Goal: Book appointment/travel/reservation

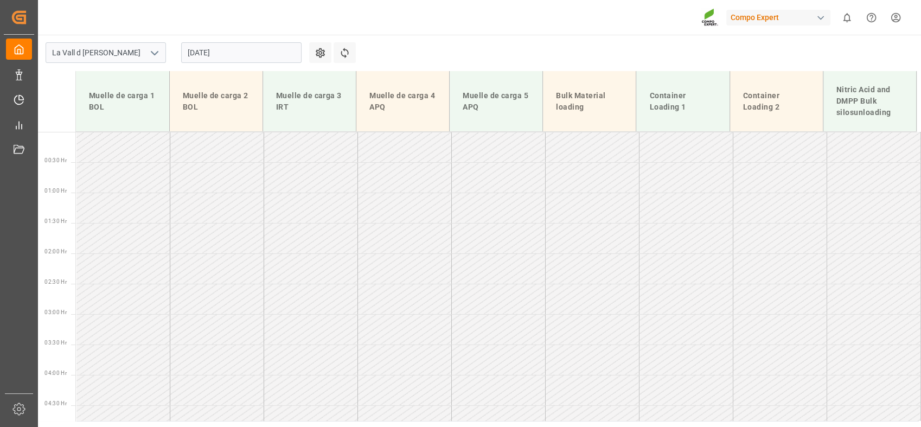
scroll to position [805, 0]
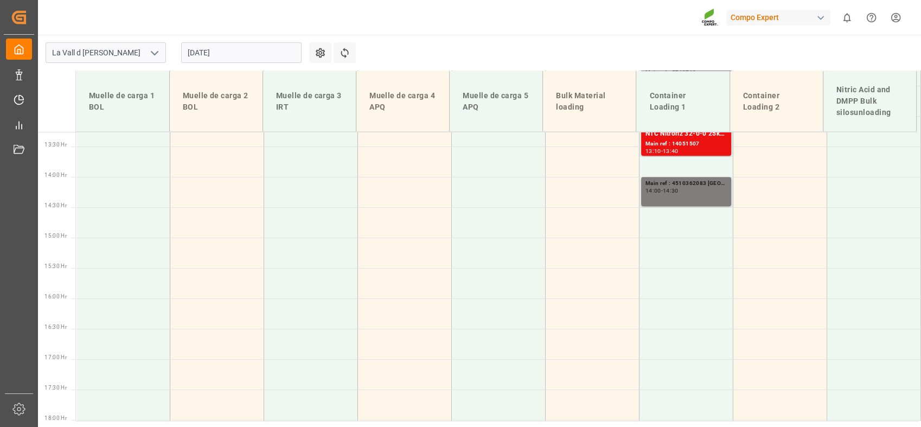
click at [285, 78] on td "Muelle de carga 3 IRT" at bounding box center [308, 101] width 93 height 61
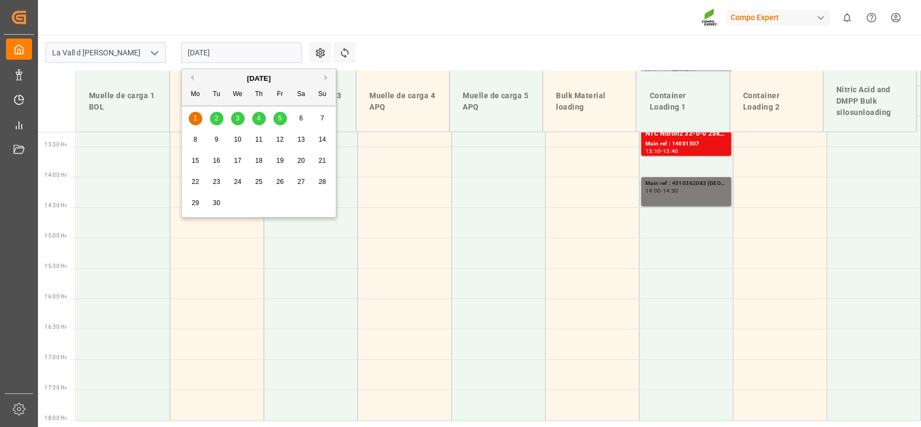
click at [269, 58] on input "[DATE]" at bounding box center [241, 52] width 120 height 21
click at [189, 76] on button "Previous Month" at bounding box center [190, 77] width 7 height 7
click at [279, 206] on span "29" at bounding box center [279, 203] width 7 height 8
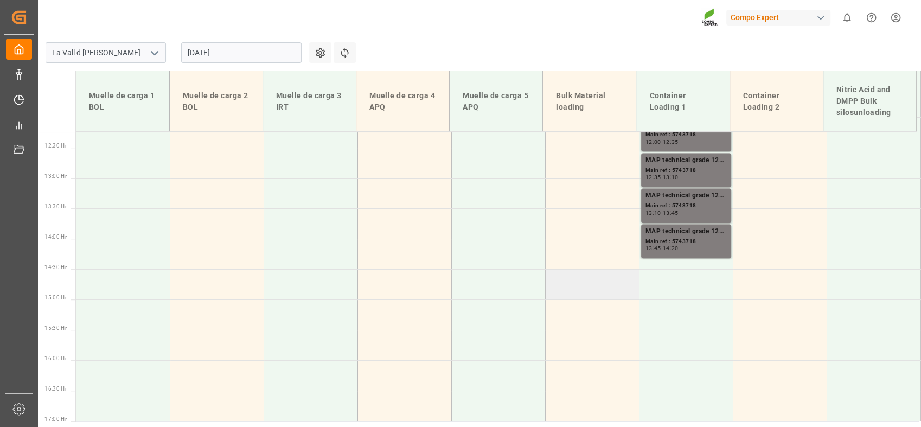
scroll to position [443, 0]
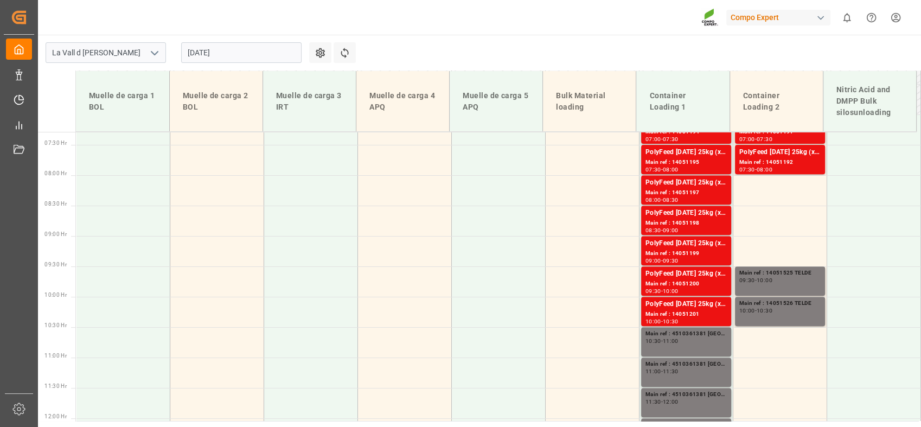
click at [247, 51] on input "[DATE]" at bounding box center [241, 52] width 120 height 21
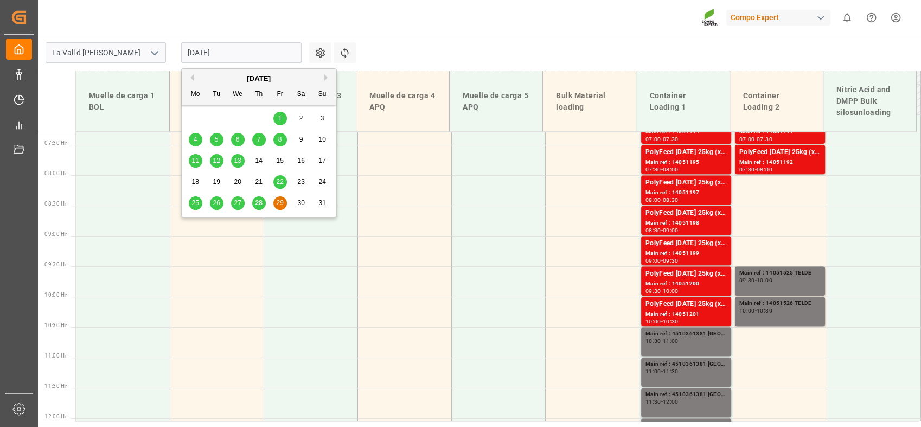
click at [261, 204] on span "28" at bounding box center [258, 203] width 7 height 8
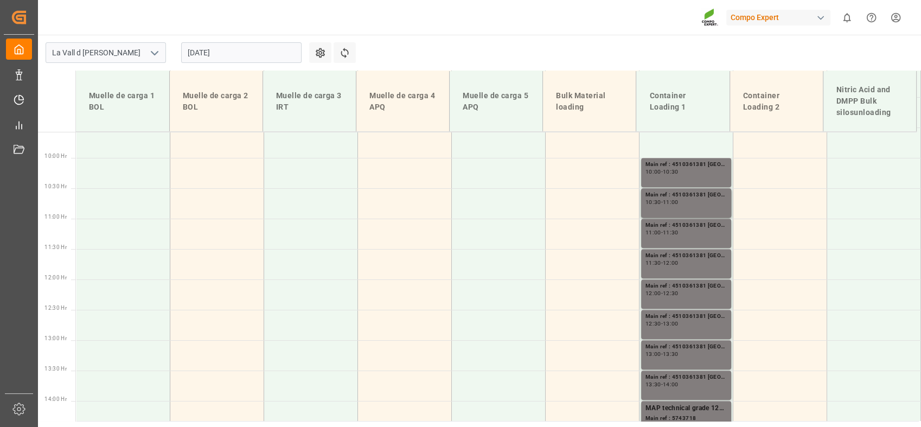
scroll to position [563, 0]
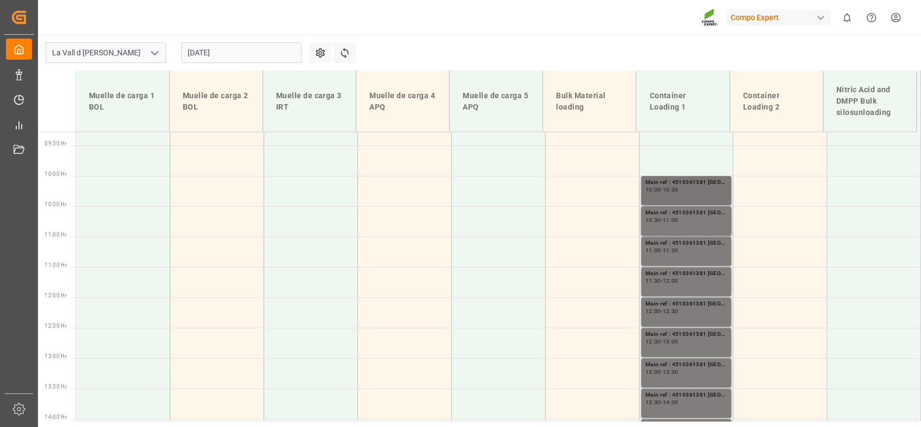
click at [682, 182] on div "Main ref : 4510361381 [GEOGRAPHIC_DATA]" at bounding box center [685, 182] width 81 height 9
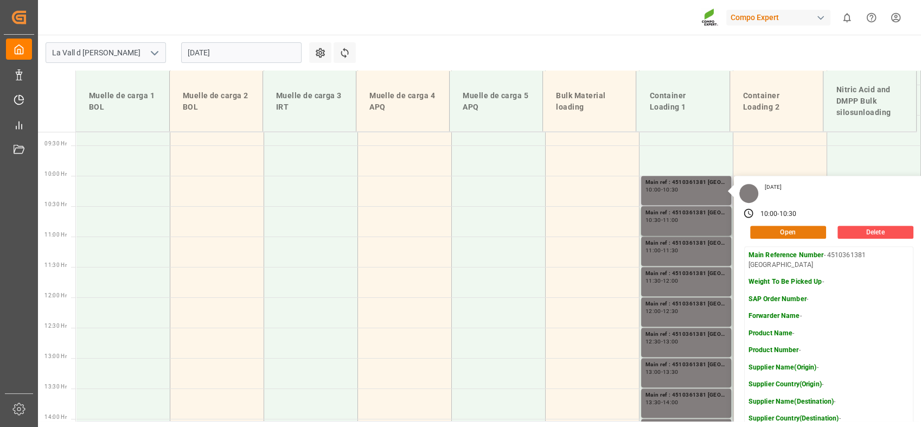
click at [781, 238] on button "Open" at bounding box center [788, 232] width 76 height 13
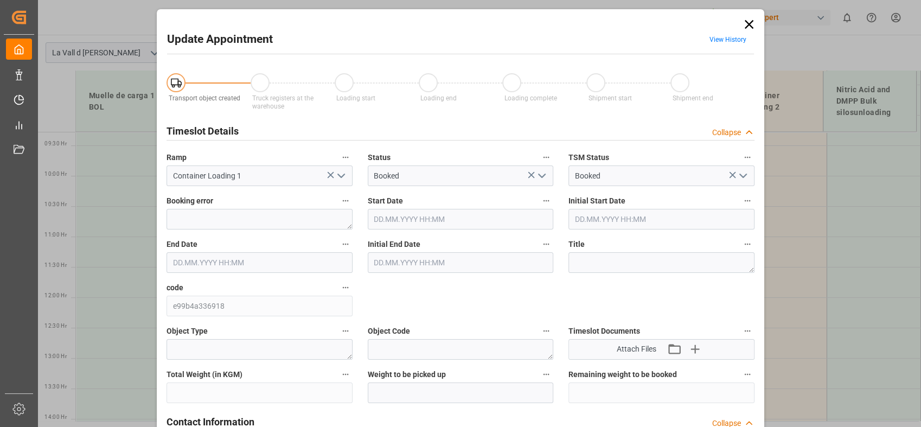
type input "[DATE] 10:00"
type input "[DATE] 10:30"
type input "[DATE] 09:09"
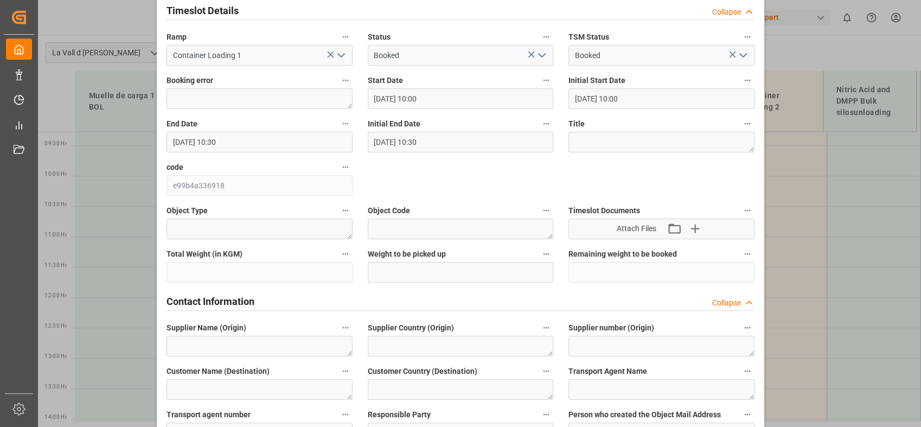
scroll to position [301, 0]
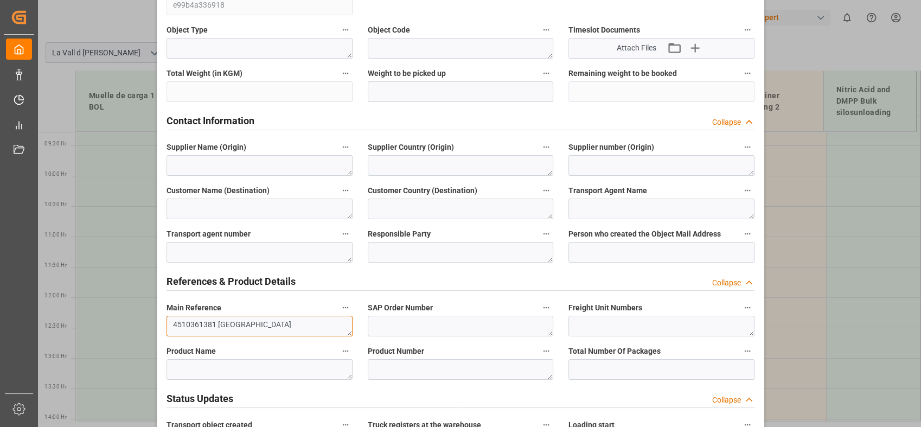
drag, startPoint x: 212, startPoint y: 326, endPoint x: 123, endPoint y: 313, distance: 90.4
click at [123, 315] on div "Update Appointment View History Transport object created Truck registers at the…" at bounding box center [460, 213] width 921 height 427
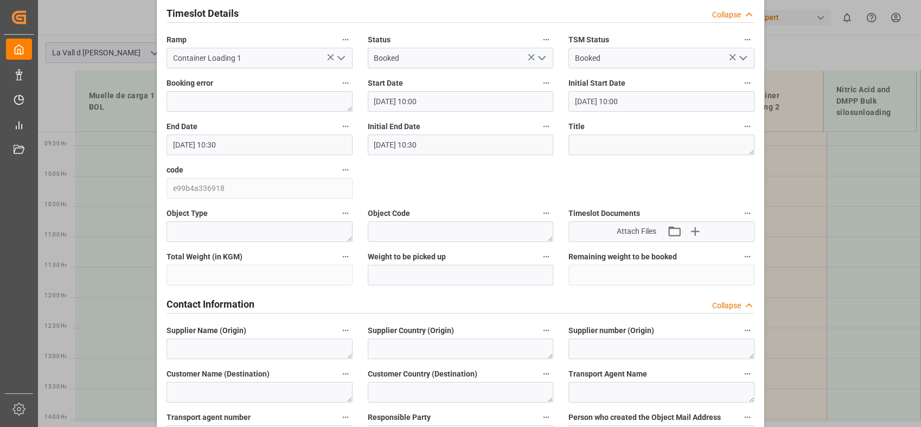
scroll to position [0, 0]
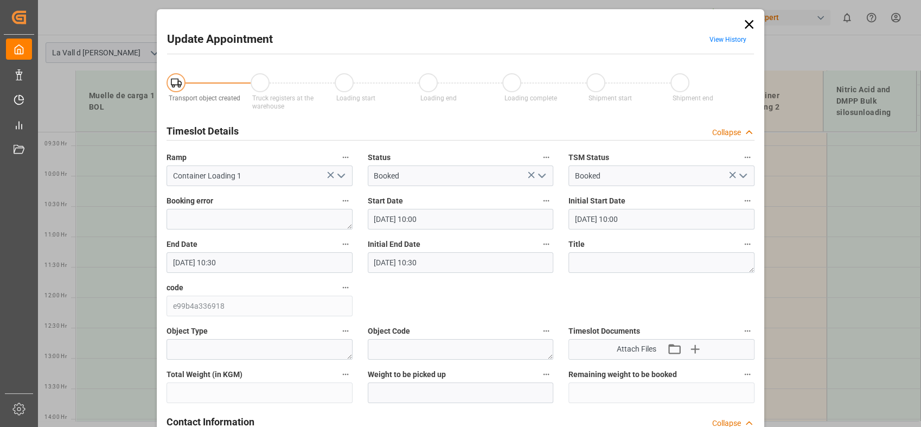
click at [745, 25] on icon at bounding box center [749, 24] width 9 height 9
